Goal: Transaction & Acquisition: Purchase product/service

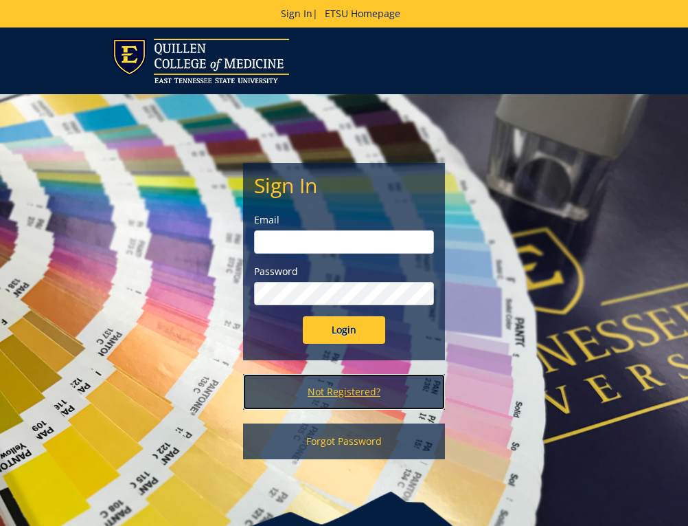
click at [329, 394] on link "Not Registered?" at bounding box center [343, 392] width 201 height 36
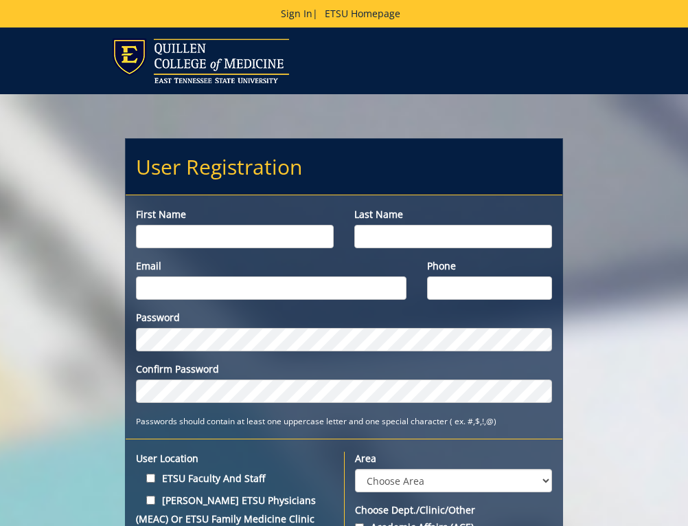
click at [177, 236] on input "First name" at bounding box center [235, 236] width 198 height 23
type input "[PERSON_NAME]"
type input "Thompson"
type input "thompsonje1@etsu.edu"
click at [454, 293] on input "Phone" at bounding box center [489, 287] width 125 height 23
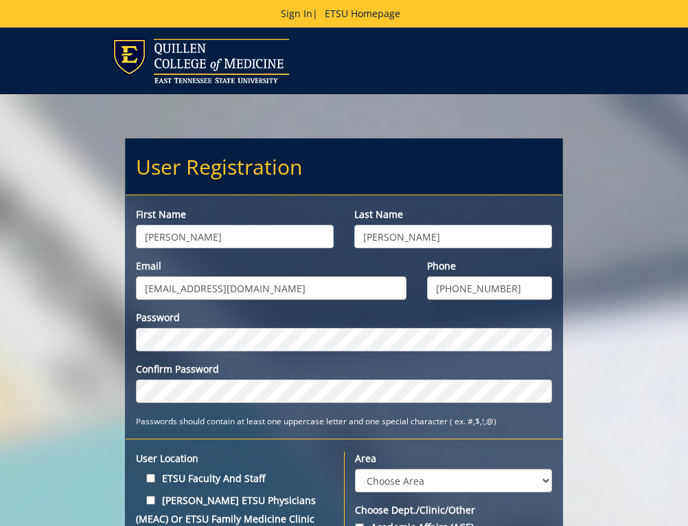
type input "[PHONE_NUMBER]"
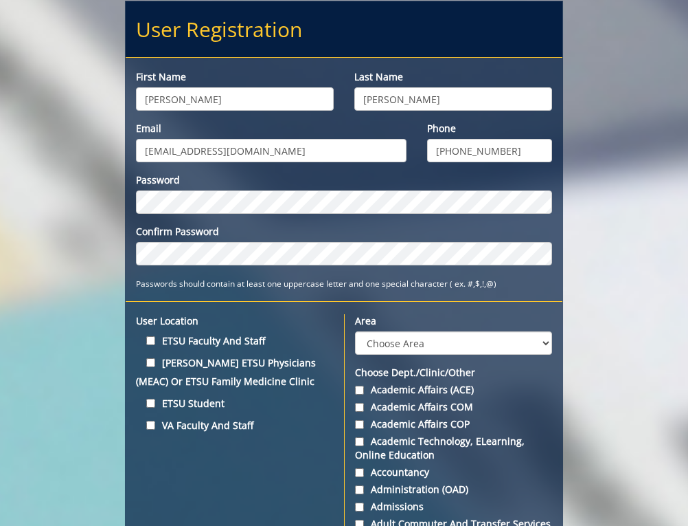
scroll to position [206, 0]
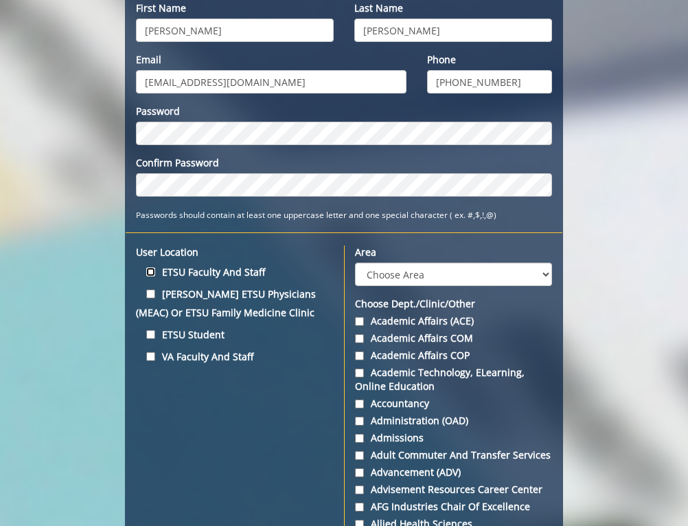
click at [148, 271] on input "ETSU Faculty and Staff" at bounding box center [150, 271] width 9 height 9
checkbox input "true"
click at [415, 266] on select "Choose Area Administration Advancement (ADM) BucSports Business & Finance Clemm…" at bounding box center [453, 273] width 197 height 23
select select "3"
click at [355, 262] on select "Choose Area Administration Advancement (ADM) BucSports Business & Finance Clemm…" at bounding box center [453, 273] width 197 height 23
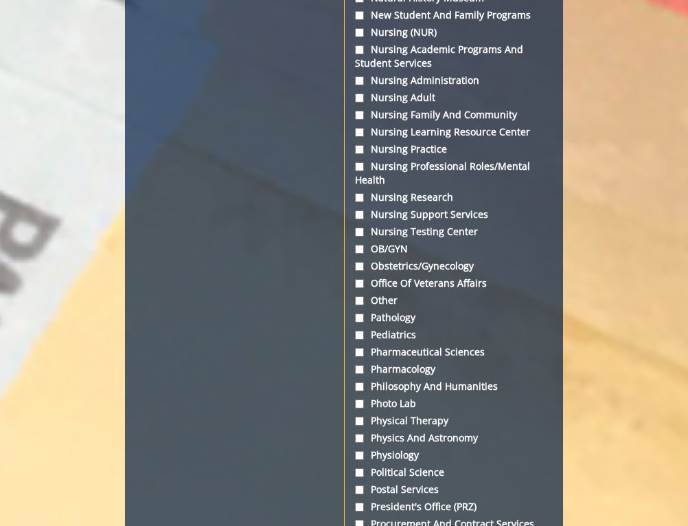
scroll to position [4328, 0]
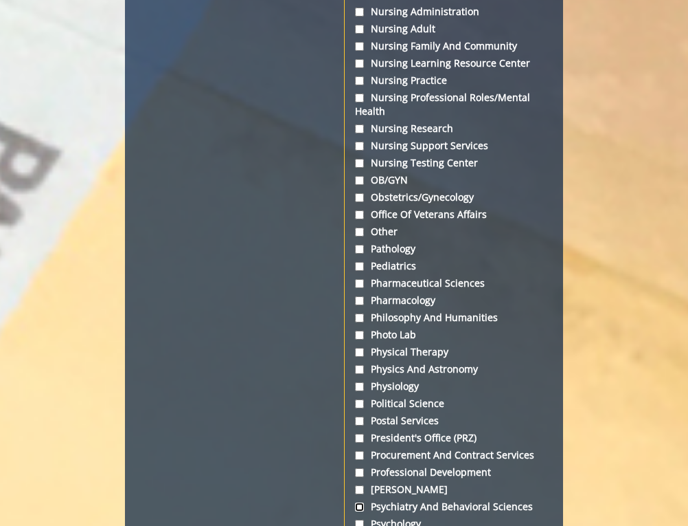
click at [357, 502] on input "Psychiatry and Behavioral Sciences" at bounding box center [359, 506] width 9 height 9
checkbox input "true"
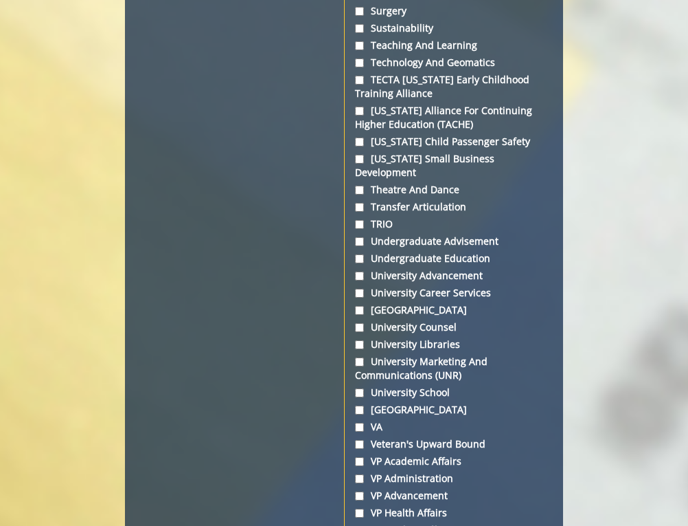
scroll to position [5770, 0]
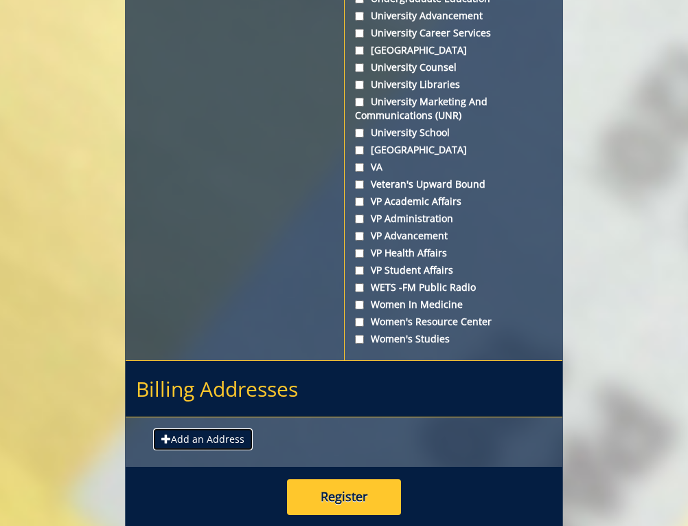
click at [190, 428] on button "Add an Address" at bounding box center [203, 439] width 100 height 22
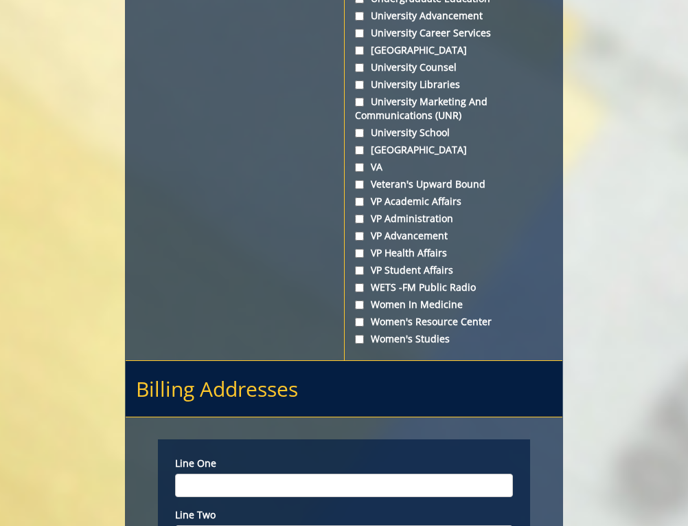
click at [223, 473] on input "Line one" at bounding box center [344, 484] width 338 height 23
type input "3"
type input "Central Receiving"
click at [220, 525] on input "Line two" at bounding box center [344, 536] width 338 height 23
type input "325 Treasure Ln"
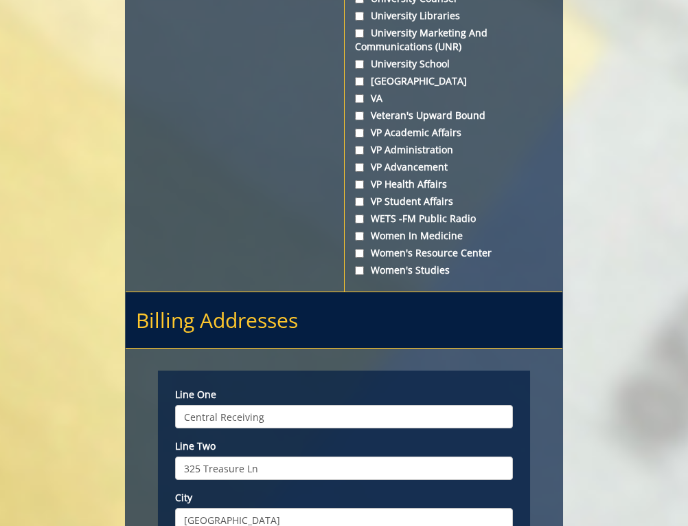
scroll to position [5976, 0]
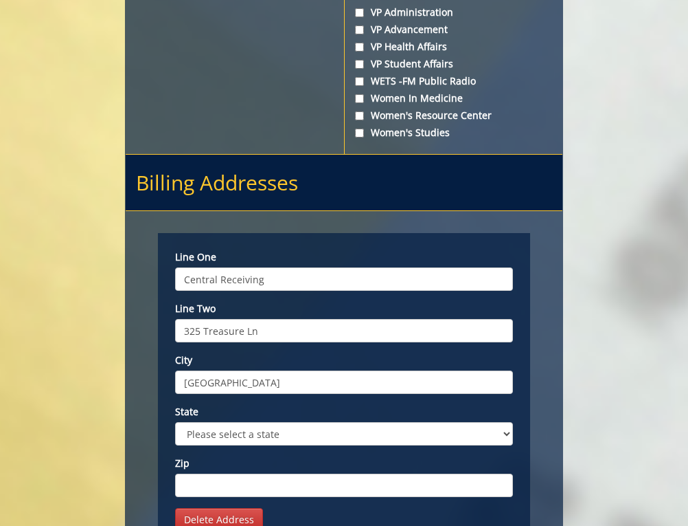
type input "Johnson City"
click at [227, 422] on select "Please select a state AK AL AR AS AZ CA CO CT DC DE FL FM GA GU HI IA ID IL IN …" at bounding box center [344, 433] width 338 height 23
select select "1"
click at [175, 422] on select "Please select a state AK AL AR AS AZ CA CO CT DC DE FL FM GA GU HI IA ID IL IN …" at bounding box center [344, 433] width 338 height 23
click at [234, 473] on input "Zip" at bounding box center [344, 484] width 338 height 23
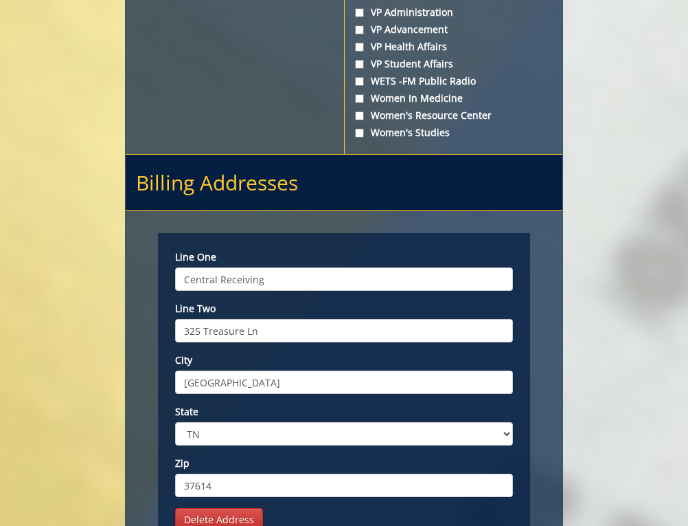
scroll to position [6118, 0]
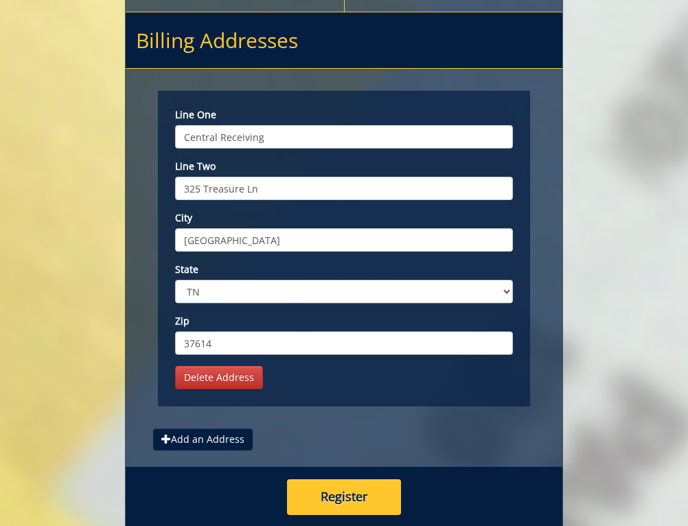
type input "37614"
click at [346, 479] on button "Register" at bounding box center [344, 497] width 114 height 36
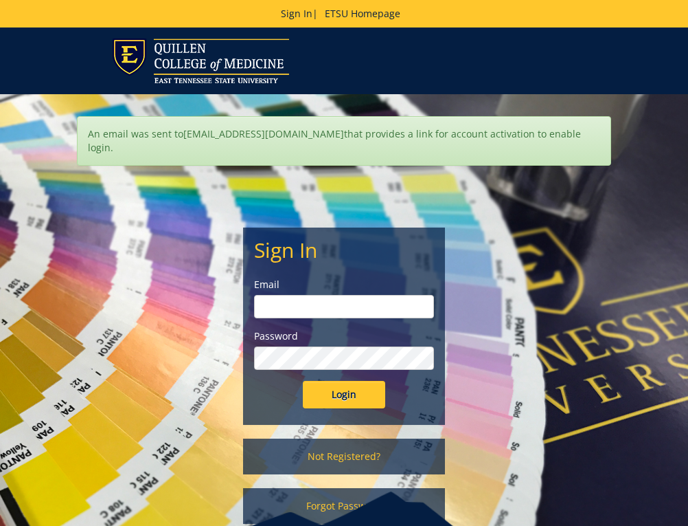
click at [290, 295] on input "email" at bounding box center [343, 306] width 179 height 23
type input "[EMAIL_ADDRESS][DOMAIN_NAME]"
click at [303, 381] on input "Login" at bounding box center [344, 394] width 82 height 27
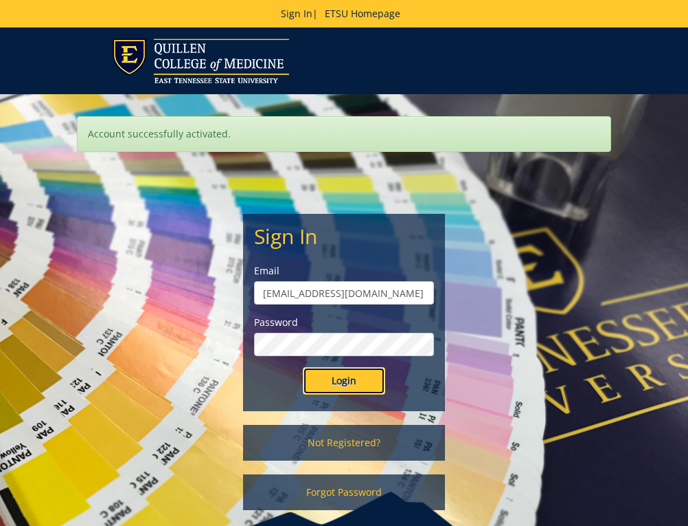
click at [358, 385] on input "Login" at bounding box center [344, 380] width 82 height 27
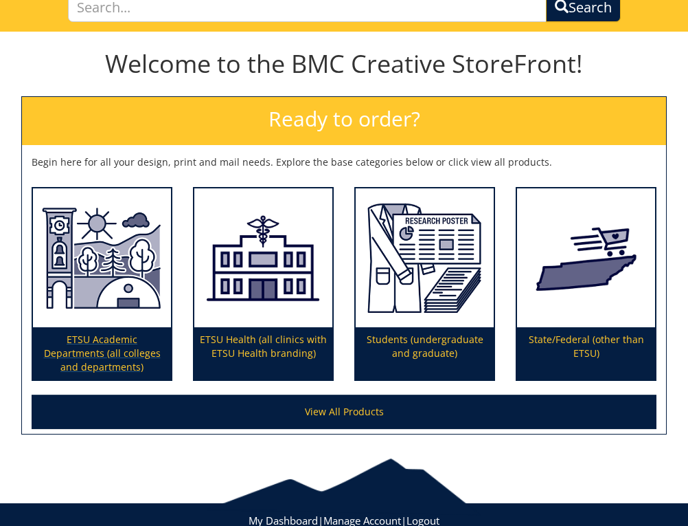
scroll to position [179, 0]
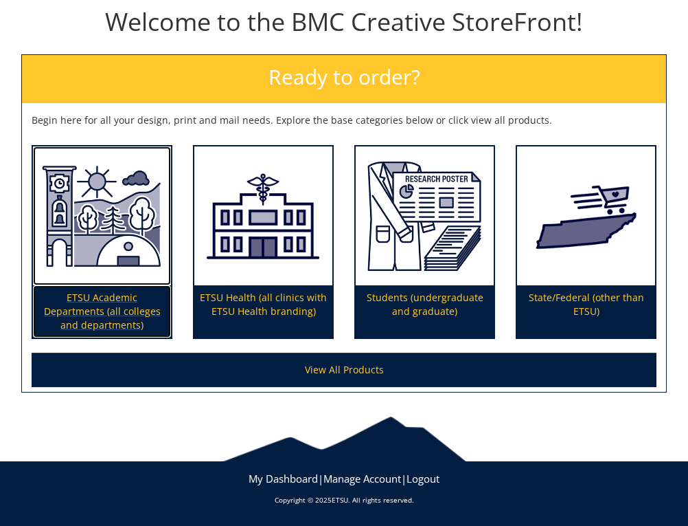
click at [131, 223] on img at bounding box center [102, 215] width 138 height 139
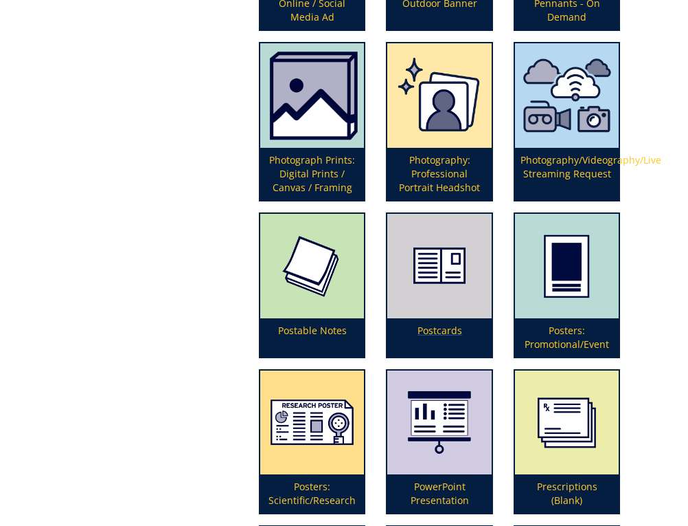
scroll to position [3778, 0]
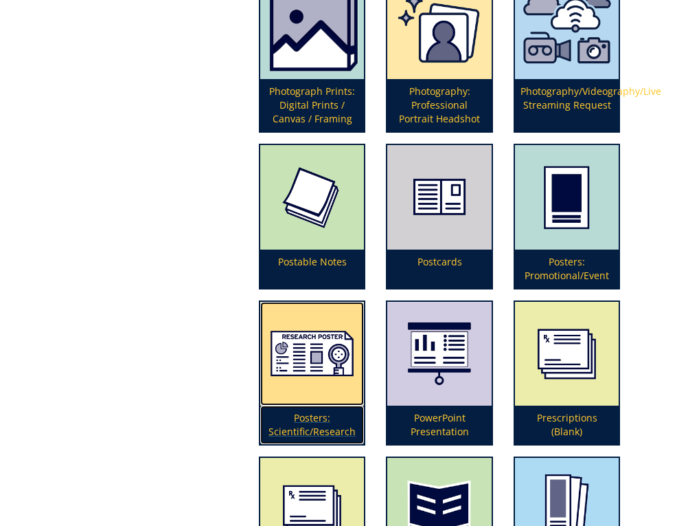
click at [310, 354] on img at bounding box center [312, 354] width 104 height 104
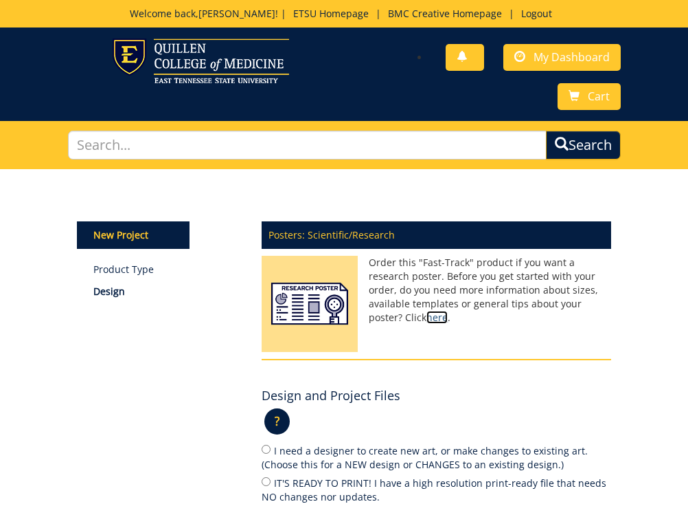
scroll to position [137, 0]
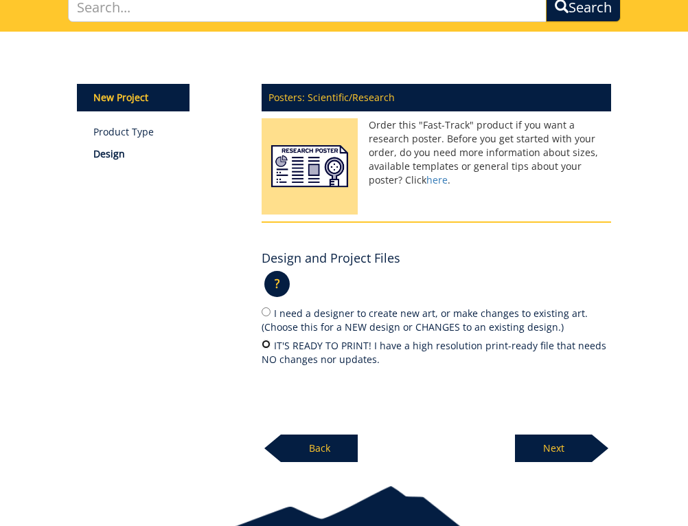
click at [265, 346] on input "IT'S READY TO PRINT! I have a high resolution print-ready file that needs NO ch…" at bounding box center [266, 343] width 9 height 9
radio input "true"
click at [539, 445] on p "Next" at bounding box center [553, 447] width 77 height 27
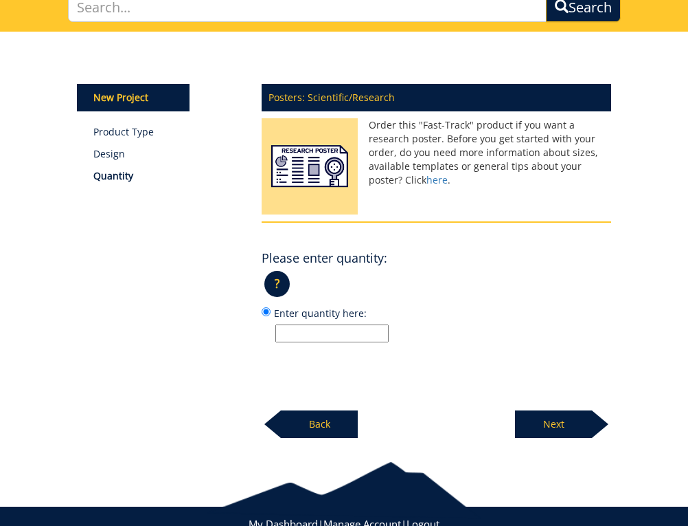
click at [352, 332] on input "Enter quantity here:" at bounding box center [331, 333] width 113 height 18
type input "1"
click at [558, 420] on p "Next" at bounding box center [553, 423] width 77 height 27
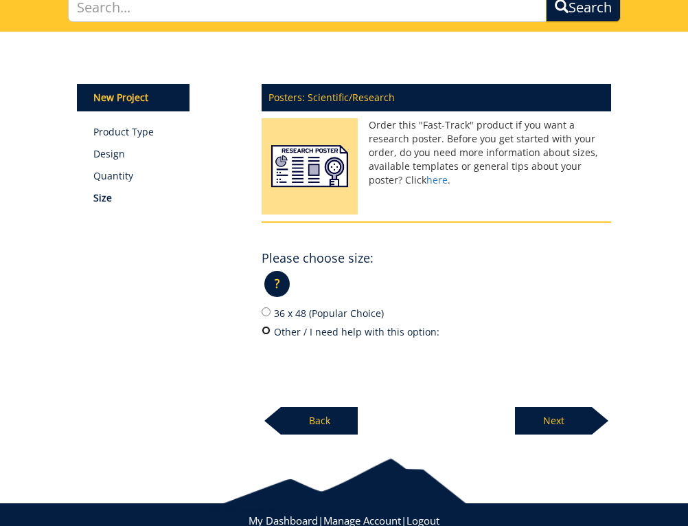
click at [267, 330] on input "Other / I need help with this option:" at bounding box center [266, 330] width 9 height 9
radio input "true"
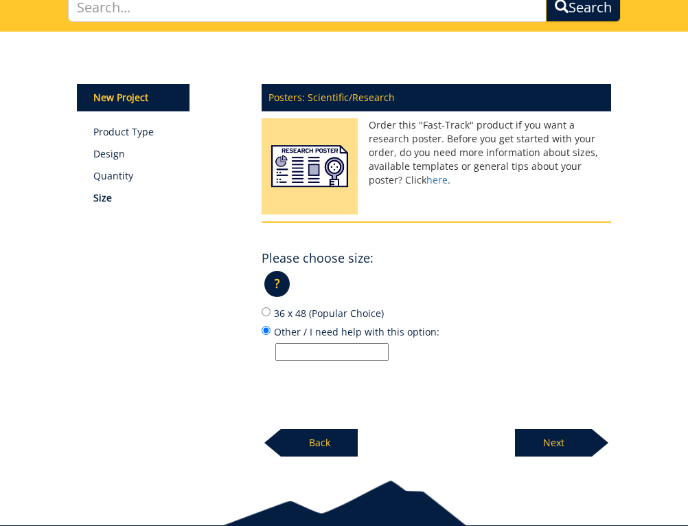
click at [308, 350] on input "Other / I need help with this option:" at bounding box center [331, 352] width 113 height 18
type input "39x39"
click at [565, 445] on p "Next" at bounding box center [553, 442] width 77 height 27
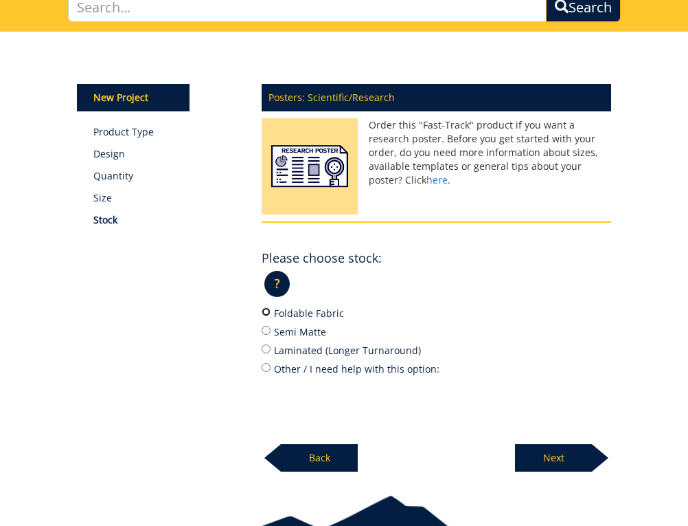
click at [267, 311] on input "Foldable Fabric" at bounding box center [266, 311] width 9 height 9
radio input "true"
click at [568, 458] on p "Next" at bounding box center [553, 457] width 77 height 27
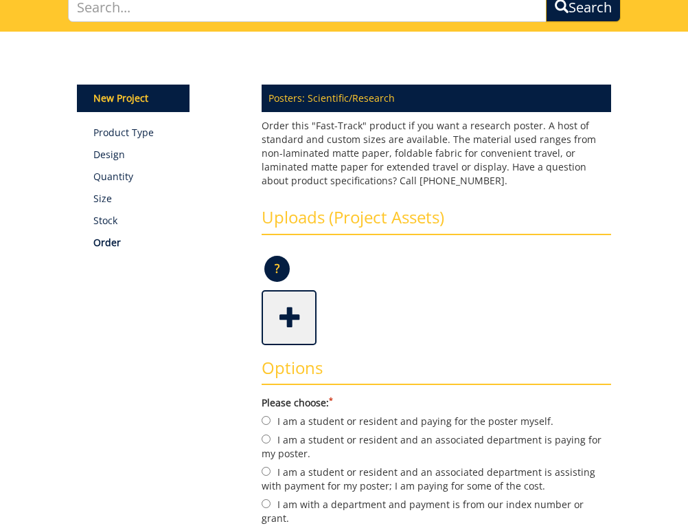
scroll to position [206, 0]
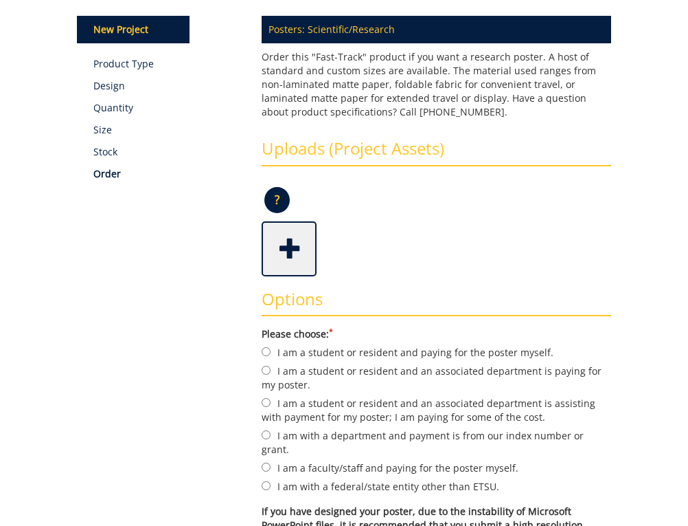
click at [288, 245] on span at bounding box center [290, 247] width 55 height 48
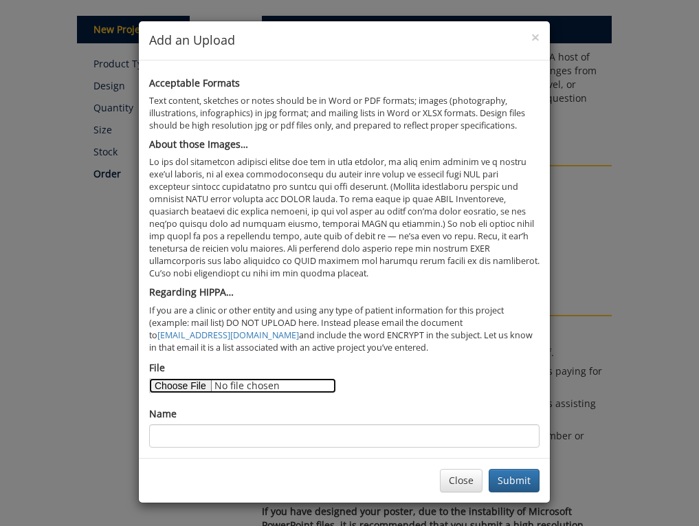
click at [180, 384] on input "File" at bounding box center [242, 385] width 187 height 15
type input "C:\fakepath\Julia Thompson ISTSS 2025 Poster Presentation.pdf"
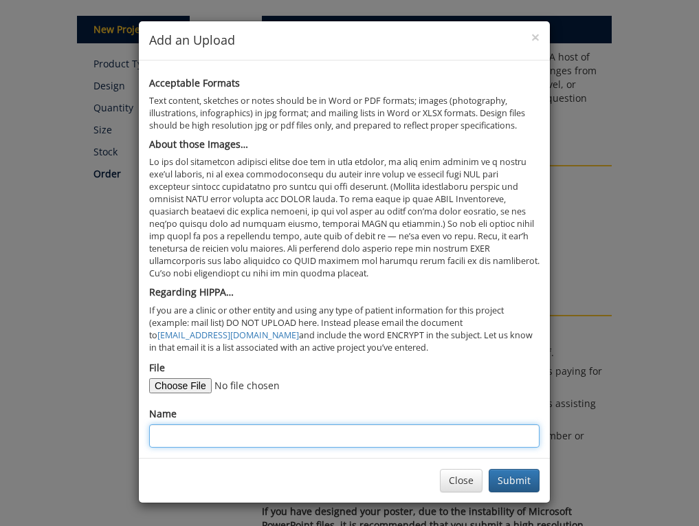
click at [196, 438] on input "Name" at bounding box center [344, 435] width 390 height 23
type input "Julia Thompson ISTSS 2025 Poster"
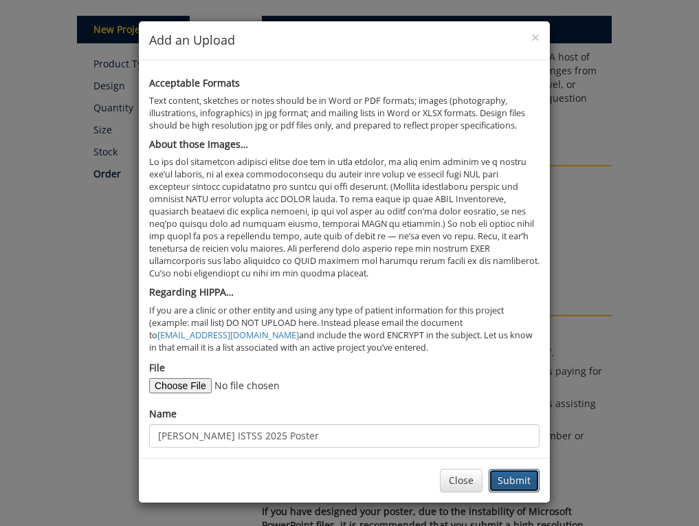
click at [518, 482] on button "Submit" at bounding box center [513, 479] width 51 height 23
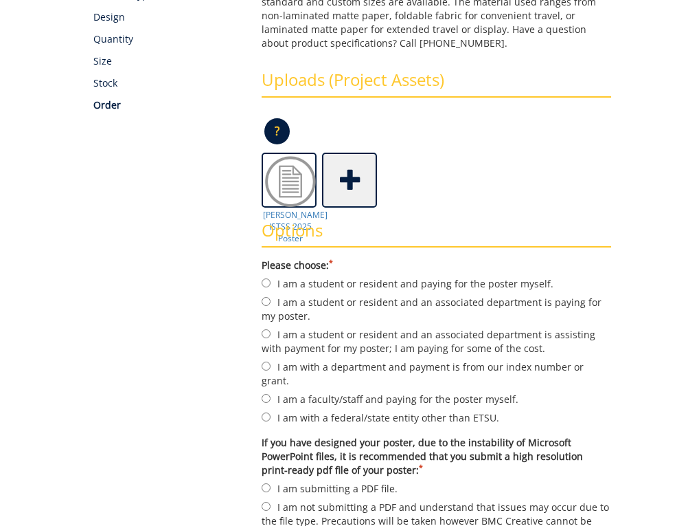
scroll to position [343, 0]
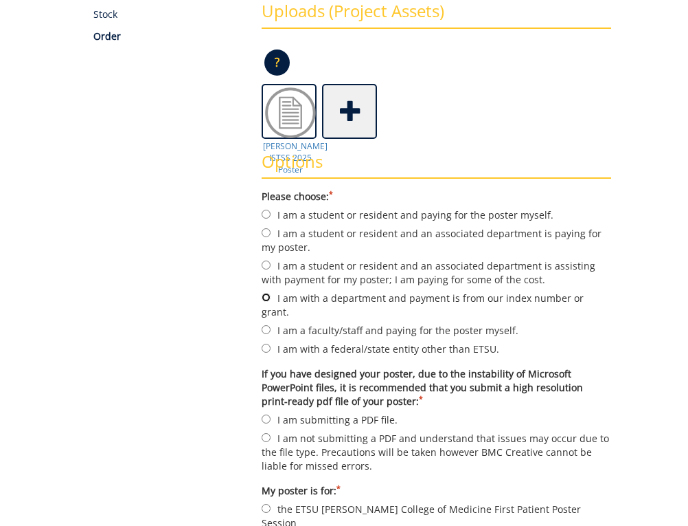
click at [267, 296] on input "I am with a department and payment is from our index number or grant." at bounding box center [266, 297] width 9 height 9
radio input "true"
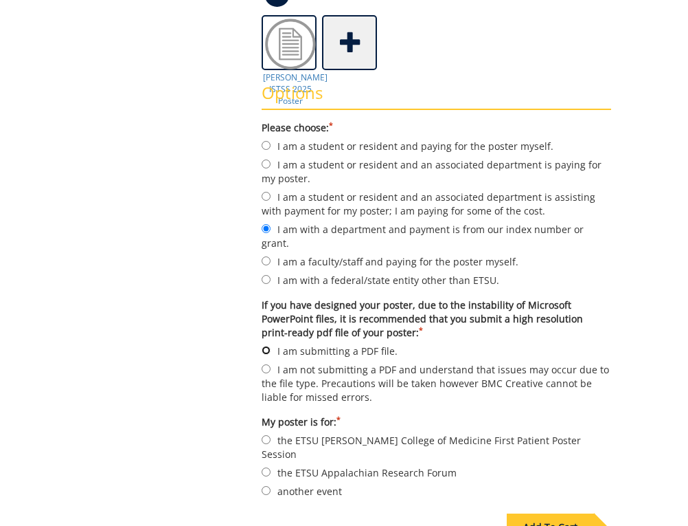
click at [266, 346] on input "I am submitting a PDF file." at bounding box center [266, 350] width 9 height 9
radio input "true"
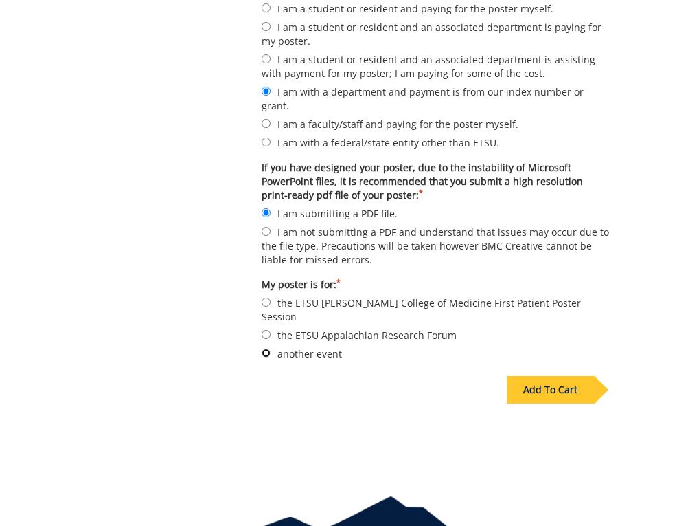
click at [267, 348] on input "another event" at bounding box center [266, 352] width 9 height 9
radio input "true"
click at [552, 376] on div "Add To Cart" at bounding box center [550, 389] width 87 height 27
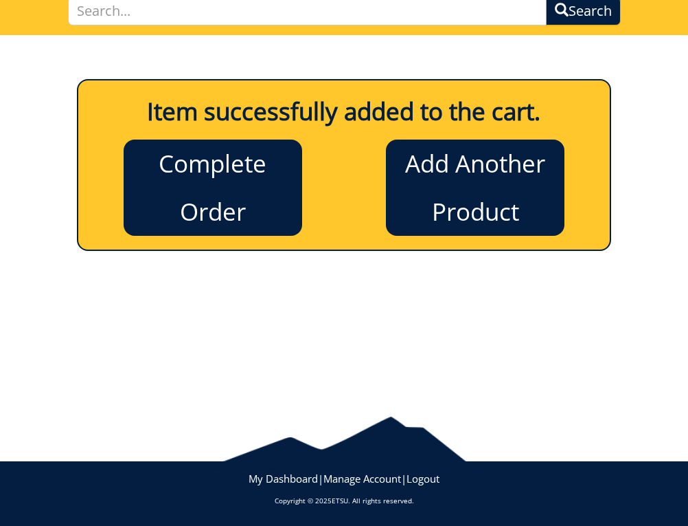
scroll to position [134, 0]
click at [233, 167] on link "Complete Order" at bounding box center [213, 187] width 179 height 96
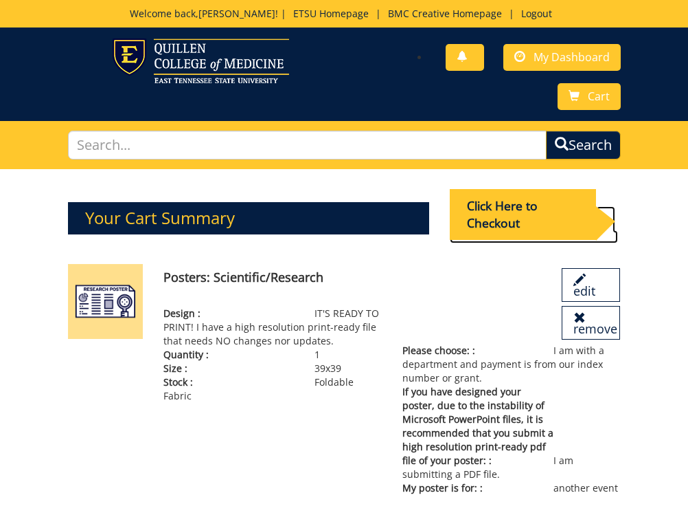
click at [506, 205] on div "Click Here to Checkout" at bounding box center [523, 214] width 146 height 51
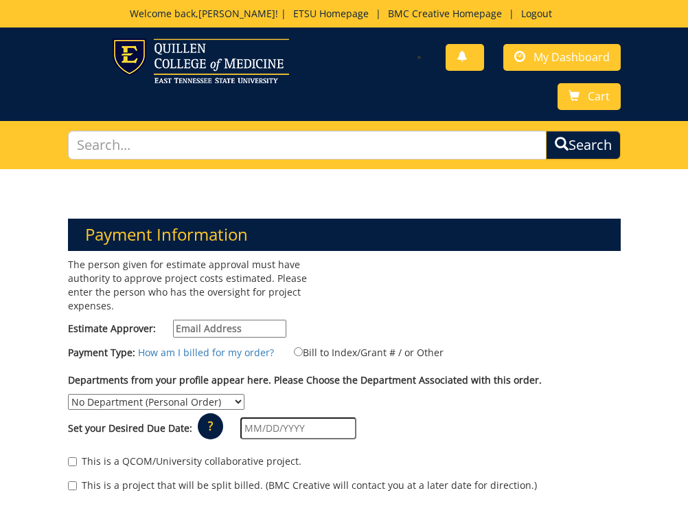
click at [194, 319] on input "Estimate Approver:" at bounding box center [229, 328] width 113 height 18
click at [205, 319] on input "Estimate Approver:" at bounding box center [229, 328] width 113 height 18
paste input "moser@etsu.edu"
type input "moser@etsu.edu"
click at [199, 394] on select "No Department (Personal Order) Psychiatry and Behavioral Sciences" at bounding box center [156, 402] width 177 height 16
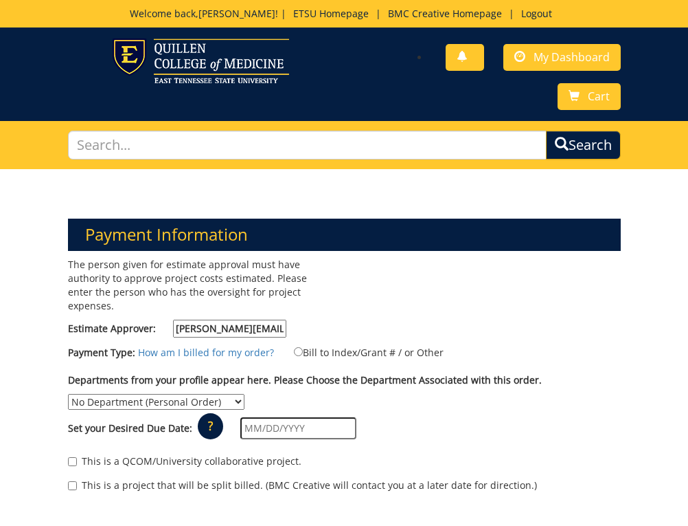
select select "152"
click at [68, 394] on select "No Department (Personal Order) Psychiatry and Behavioral Sciences" at bounding box center [156, 402] width 177 height 16
click at [245, 418] on input "text" at bounding box center [298, 428] width 116 height 22
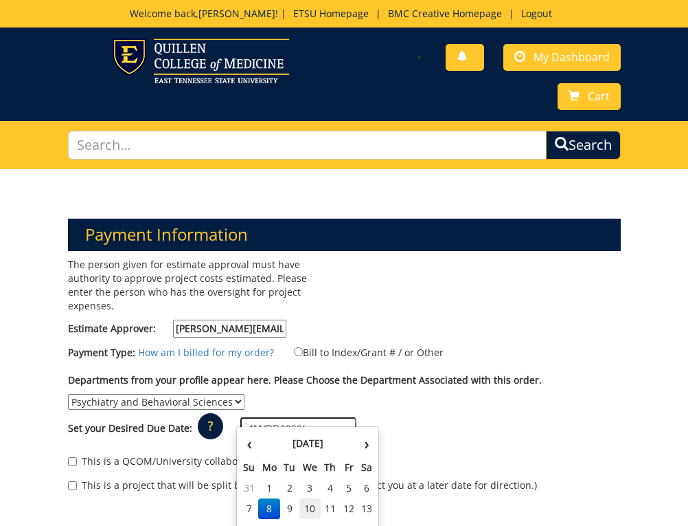
scroll to position [69, 0]
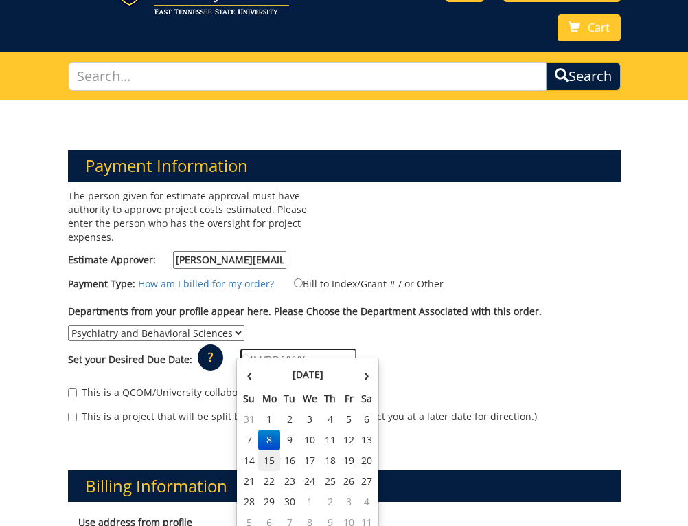
click at [271, 460] on td "15" at bounding box center [269, 460] width 22 height 21
type input "[DATE]"
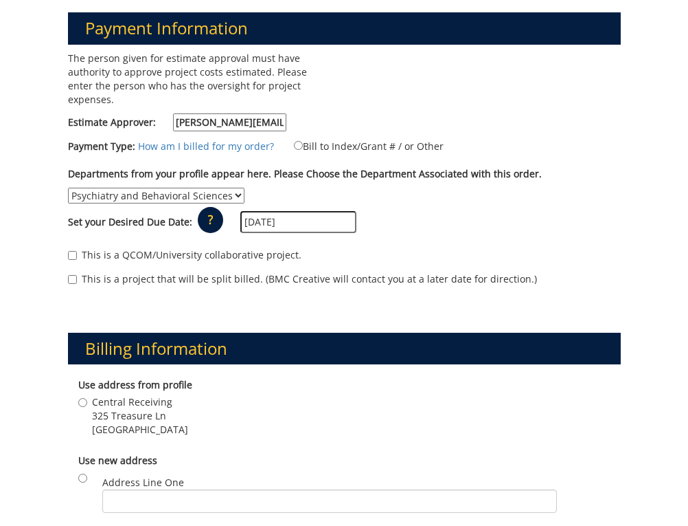
scroll to position [275, 0]
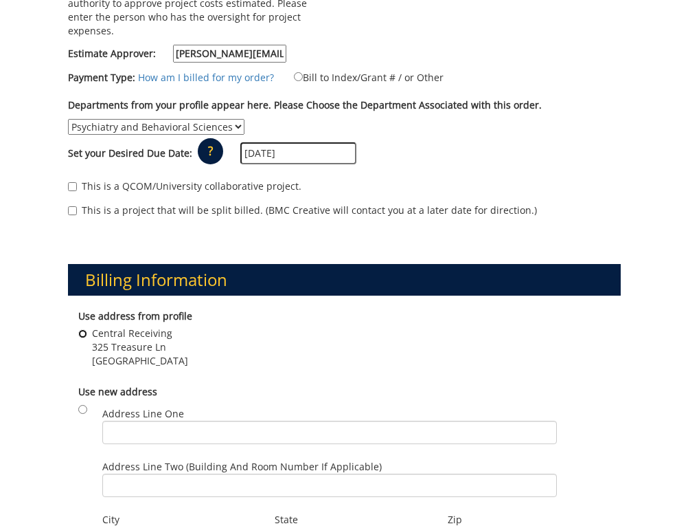
click at [84, 329] on input "Central Receiving 325 Treasure Ln Johnson City , TN 37614" at bounding box center [82, 333] width 9 height 9
radio input "true"
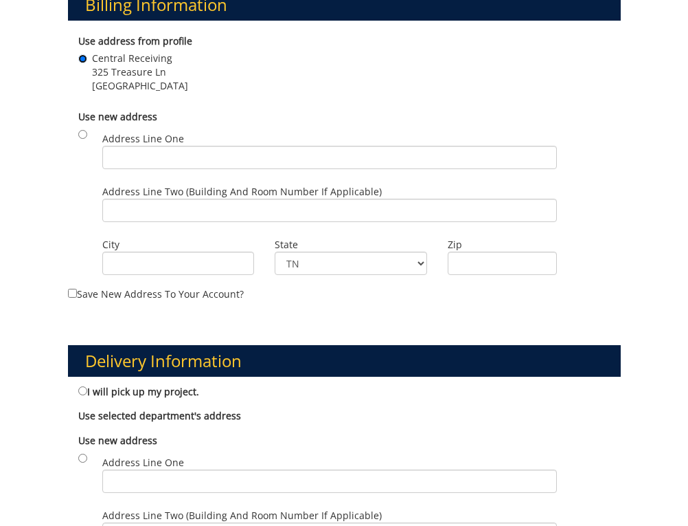
scroll to position [687, 0]
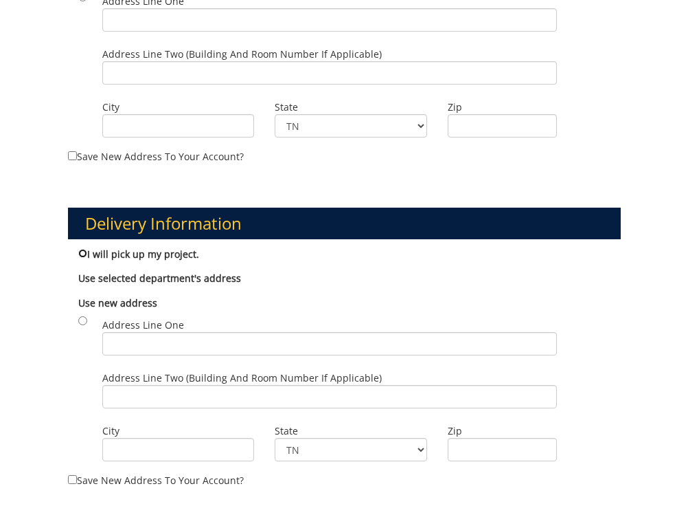
click at [81, 249] on input "I will pick up my project." at bounding box center [82, 253] width 9 height 9
radio input "true"
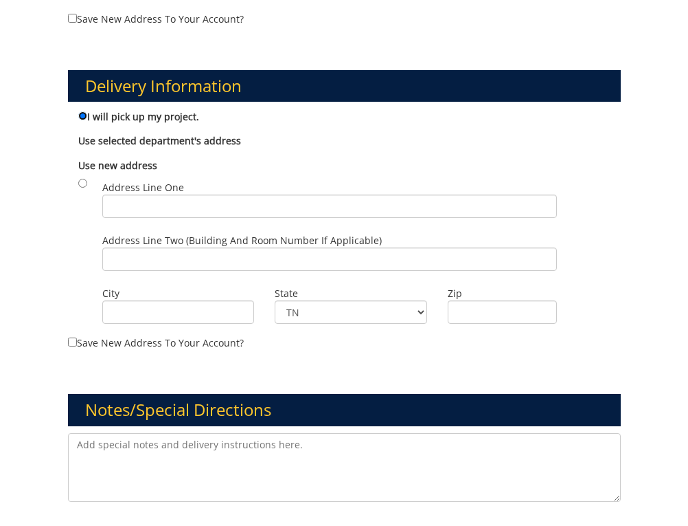
scroll to position [893, 0]
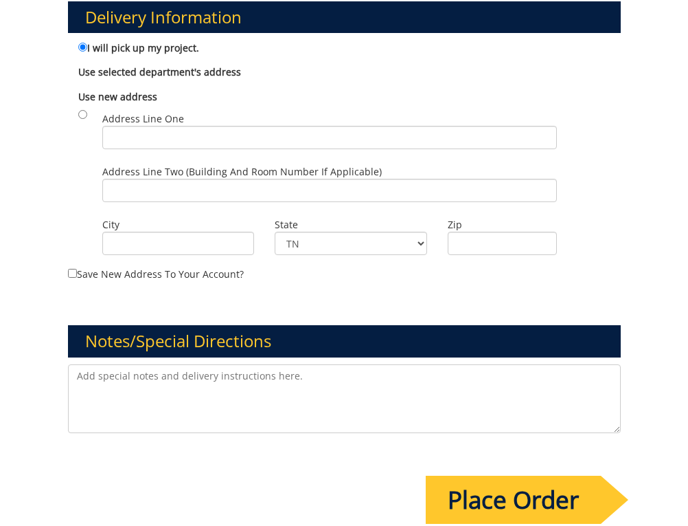
click at [519, 488] on input "Place Order" at bounding box center [513, 499] width 175 height 48
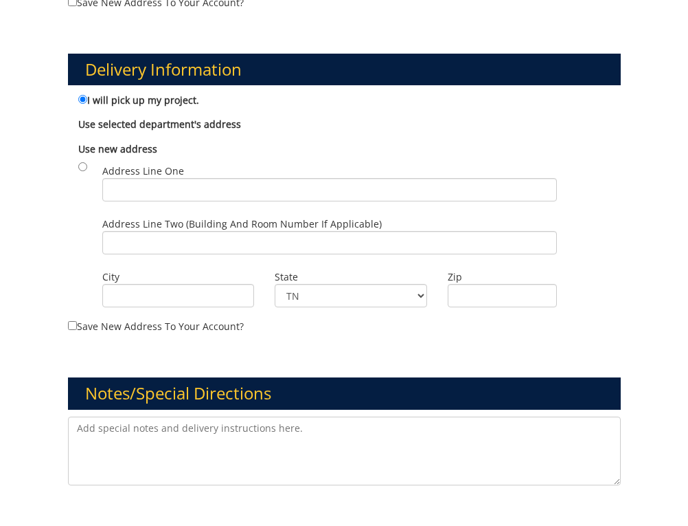
scroll to position [0, 0]
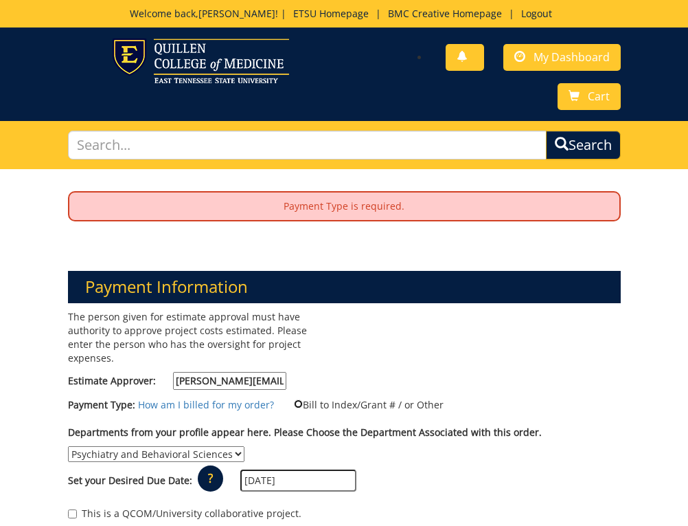
click at [294, 399] on input "Bill to Index/Grant # / or Other" at bounding box center [298, 403] width 9 height 9
radio input "true"
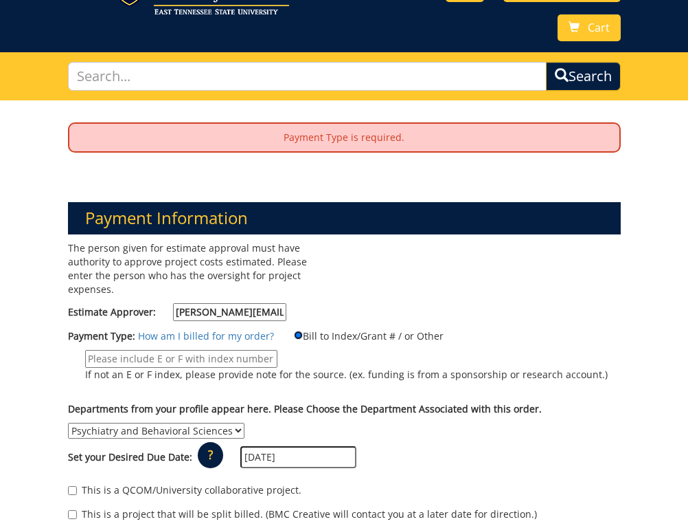
scroll to position [137, 0]
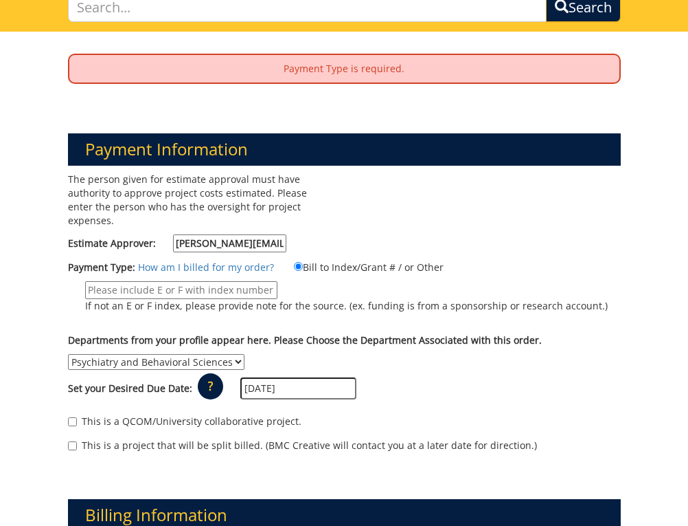
click at [99, 281] on input "If not an E or F index, please provide note for the source. (ex. funding is fro…" at bounding box center [181, 290] width 192 height 18
click at [590, 335] on div "Departments from your profile appear here. Please Choose the Department Associa…" at bounding box center [345, 351] width 574 height 36
click at [90, 281] on input "If not an E or F index, please provide note for the source. (ex. funding is fro…" at bounding box center [181, 290] width 192 height 18
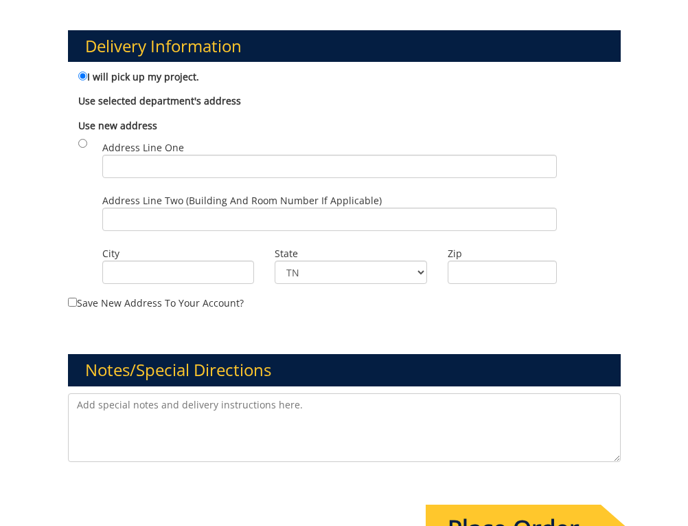
scroll to position [1166, 0]
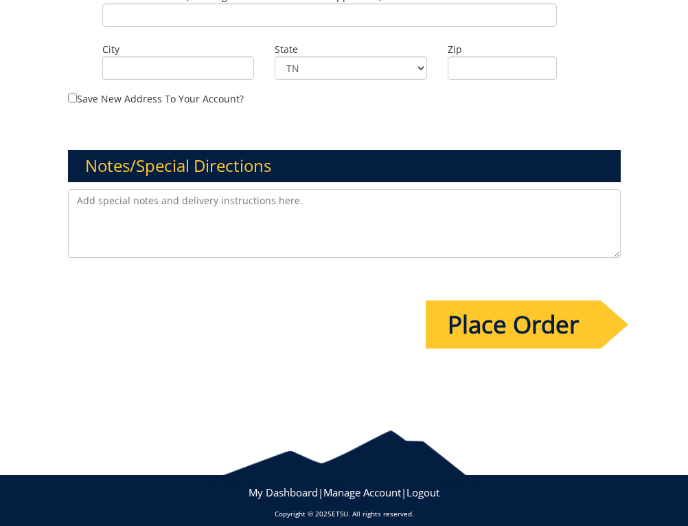
type input "20-62400-300300-760-74510-999-999-999-999-99"
click at [508, 312] on input "Place Order" at bounding box center [513, 324] width 175 height 48
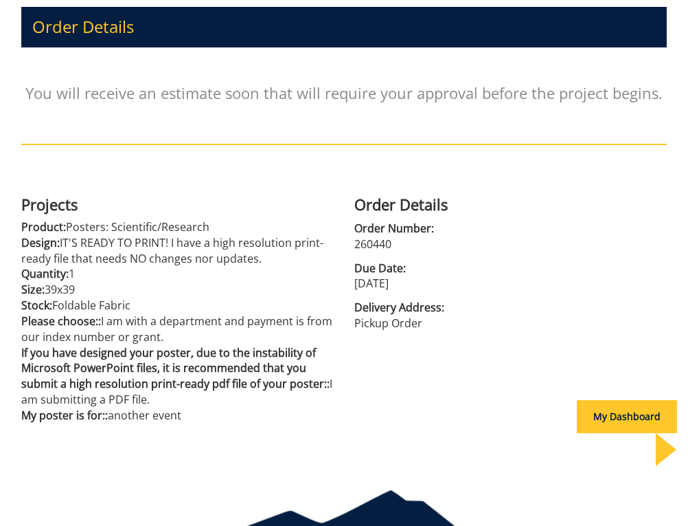
scroll to position [248, 0]
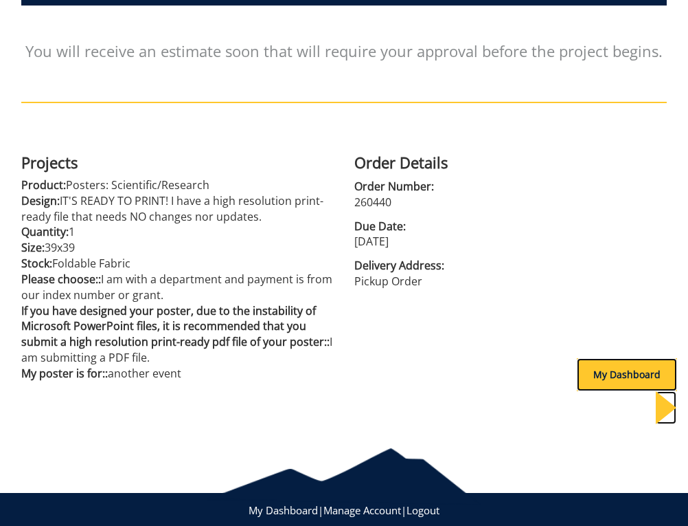
click at [605, 372] on div "My Dashboard" at bounding box center [627, 374] width 100 height 33
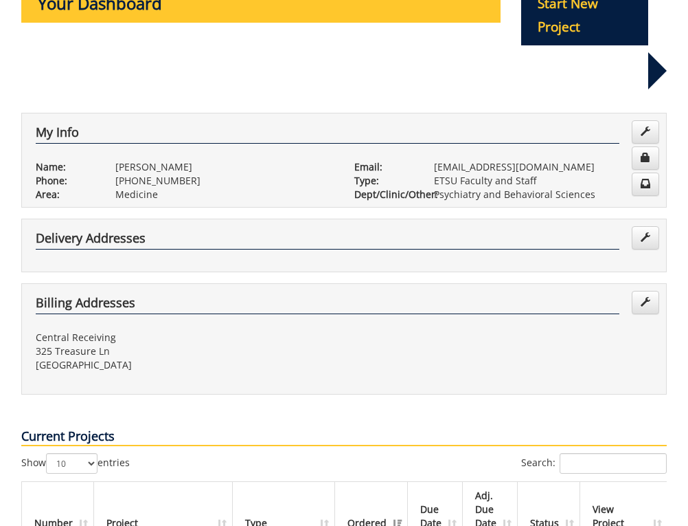
scroll to position [275, 0]
